Goal: Information Seeking & Learning: Learn about a topic

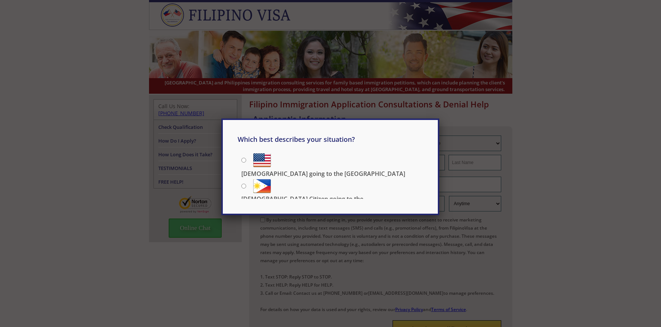
click at [305, 170] on p "[DEMOGRAPHIC_DATA] going to the [GEOGRAPHIC_DATA]" at bounding box center [323, 174] width 164 height 8
click at [246, 160] on input "[DEMOGRAPHIC_DATA] going to the [GEOGRAPHIC_DATA]" at bounding box center [243, 160] width 5 height 5
radio input "true"
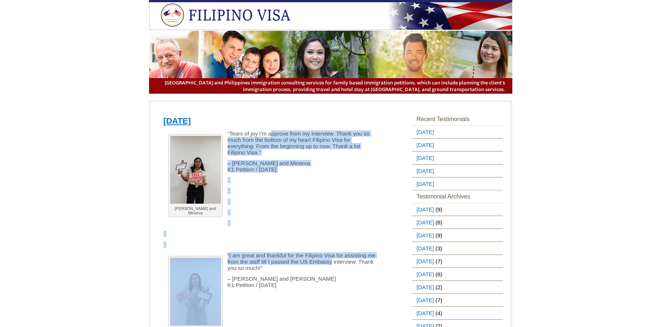
drag, startPoint x: 271, startPoint y: 133, endPoint x: 343, endPoint y: 263, distance: 149.1
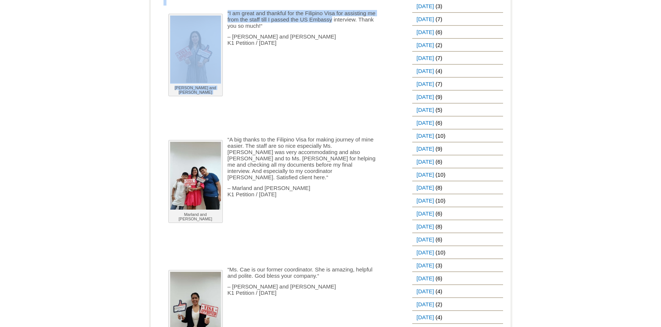
scroll to position [134, 0]
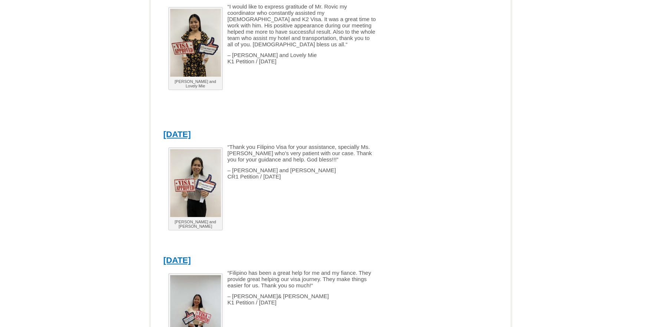
scroll to position [0, 0]
